Goal: Find specific page/section: Find specific page/section

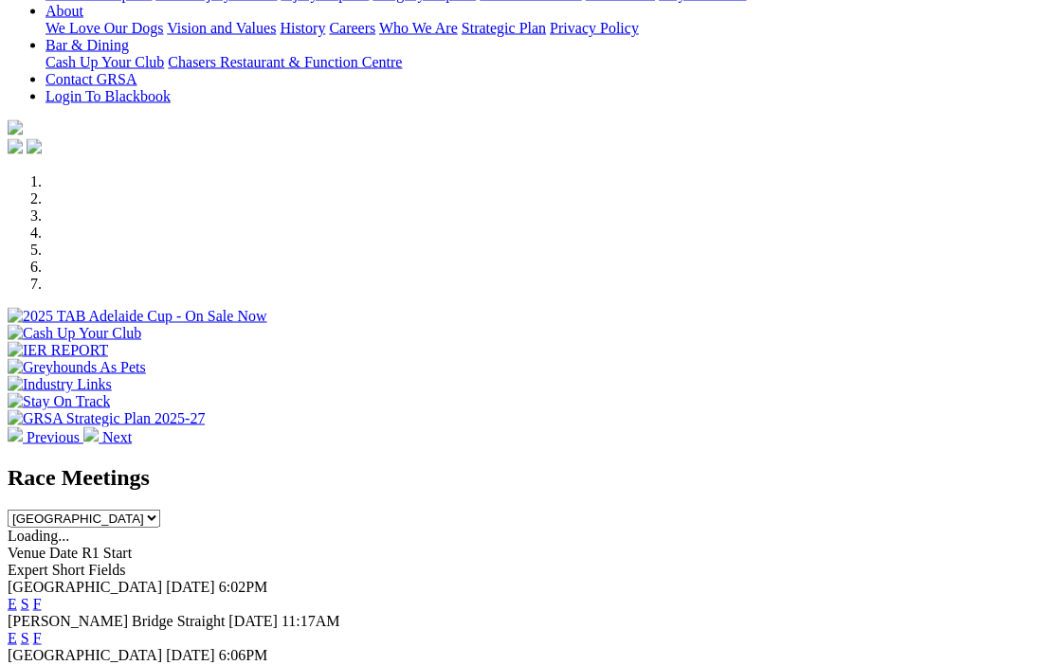
scroll to position [426, 0]
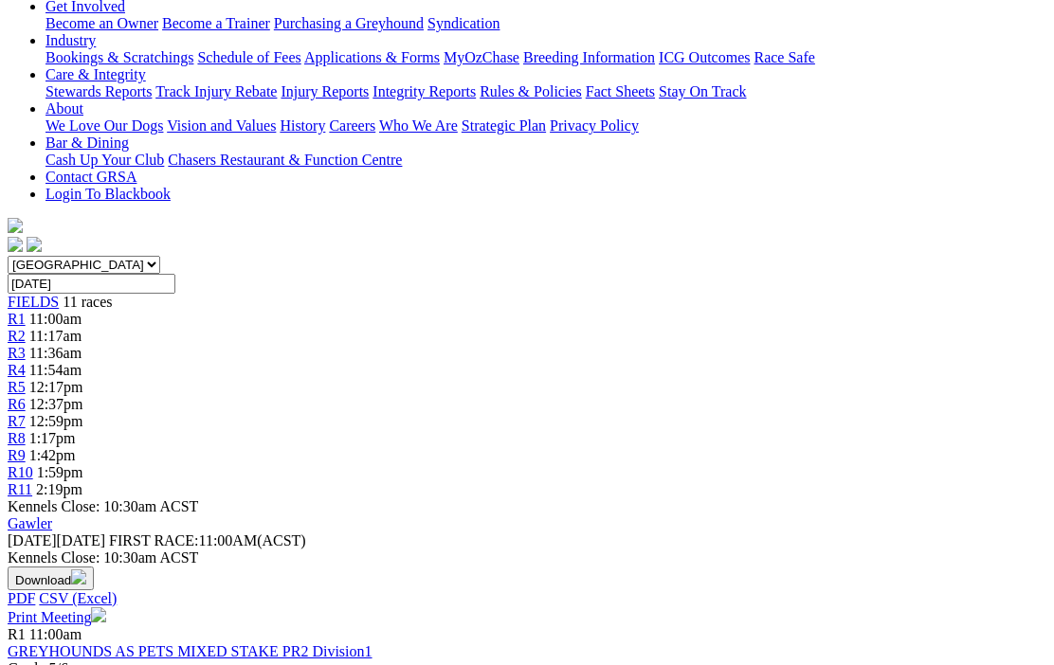
scroll to position [361, 6]
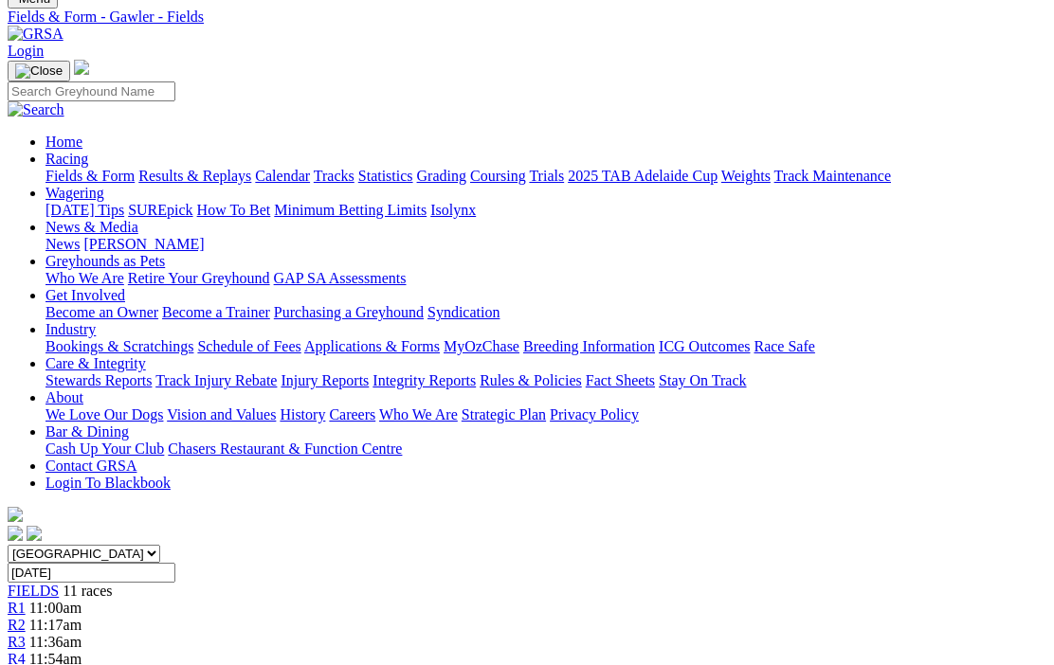
scroll to position [0, 6]
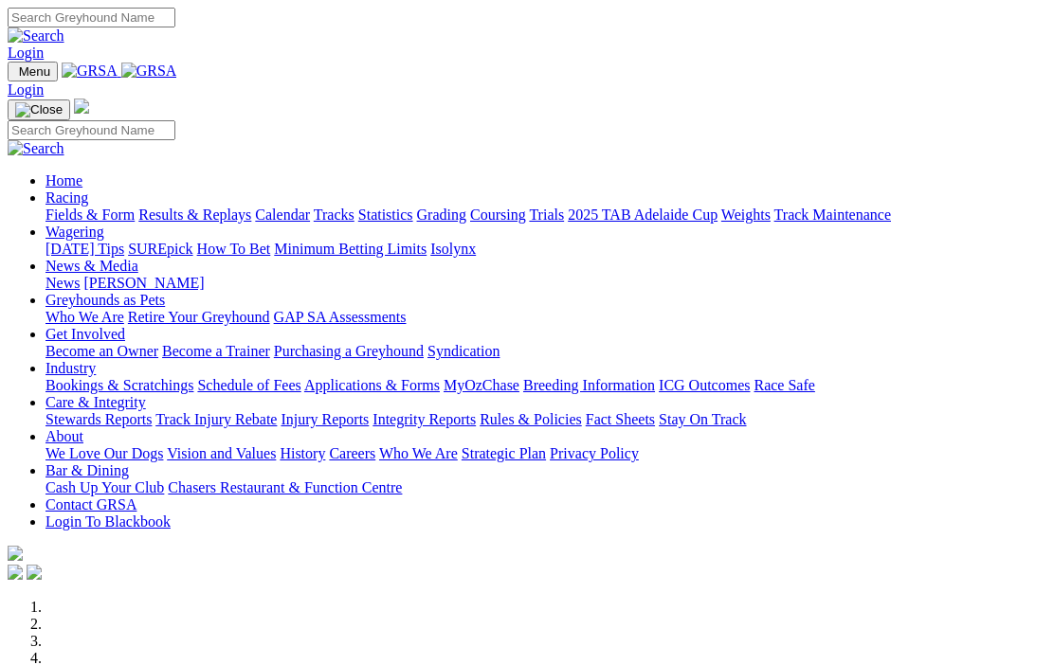
scroll to position [509, 0]
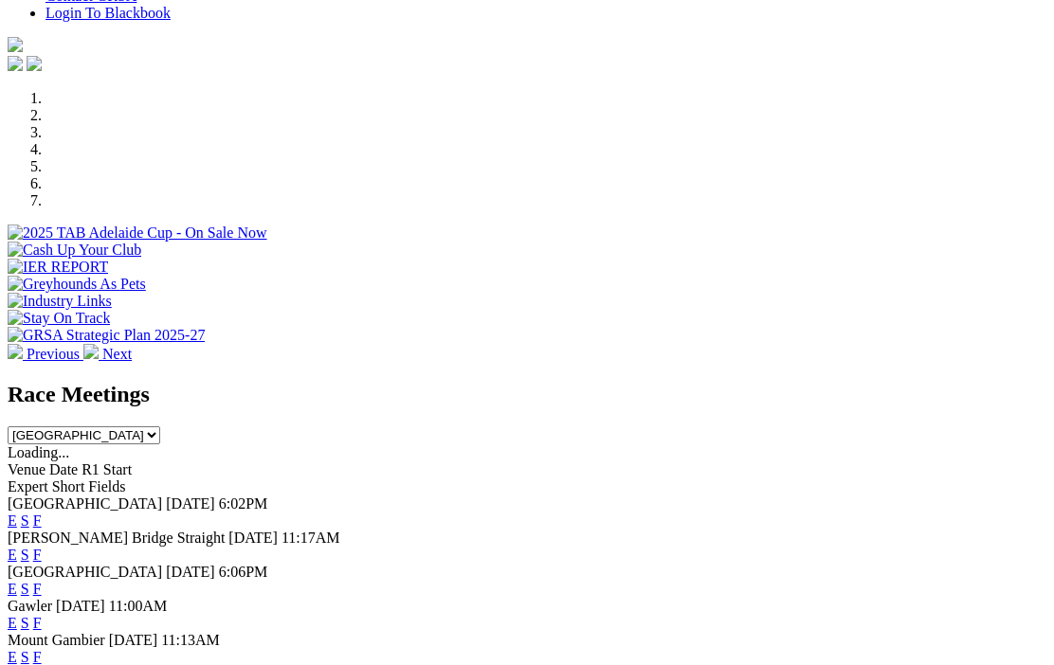
click at [42, 547] on link "F" at bounding box center [37, 555] width 9 height 16
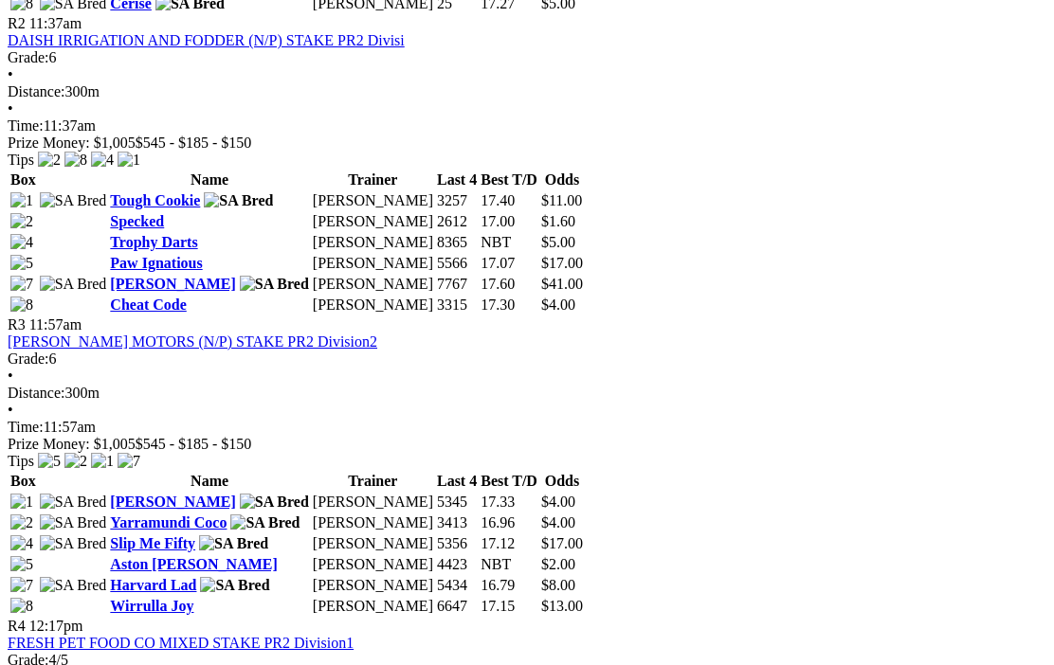
scroll to position [1221, 0]
